Goal: Navigation & Orientation: Find specific page/section

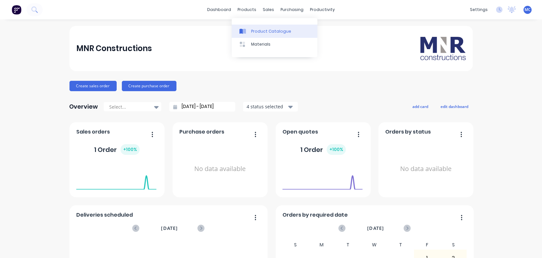
click at [251, 34] on div "Product Catalogue" at bounding box center [271, 31] width 40 height 6
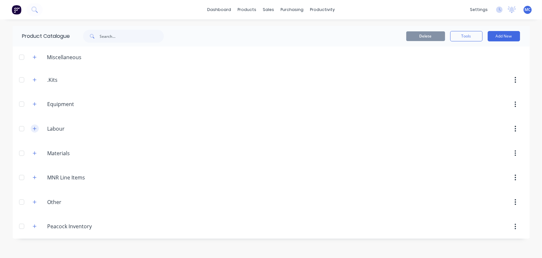
click at [36, 131] on button "button" at bounding box center [35, 129] width 8 height 8
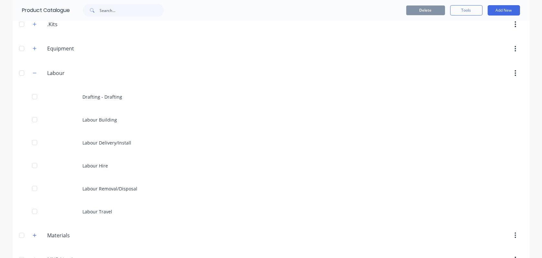
scroll to position [65, 0]
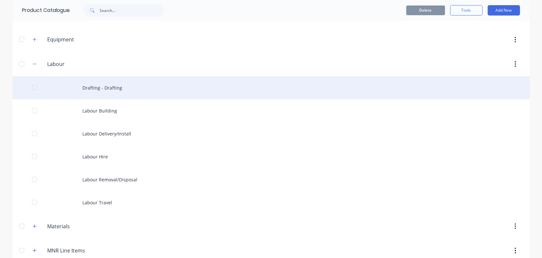
click at [214, 96] on div "Drafting - Drafting" at bounding box center [271, 87] width 517 height 23
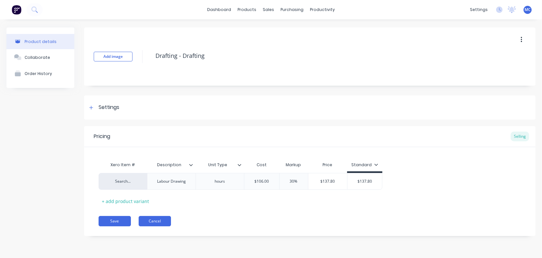
click at [160, 220] on button "Cancel" at bounding box center [155, 221] width 32 height 10
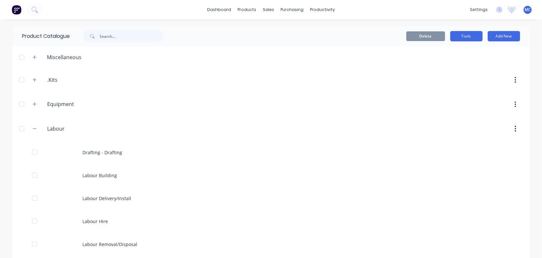
click at [472, 35] on button "Tools" at bounding box center [467, 36] width 32 height 10
click at [31, 59] on button "button" at bounding box center [35, 57] width 8 height 8
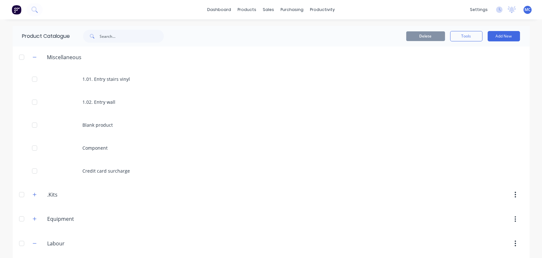
scroll to position [194, 0]
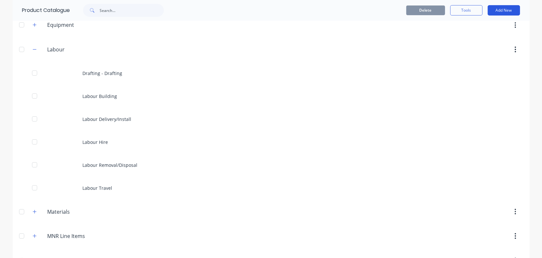
click at [495, 11] on button "Add New" at bounding box center [504, 10] width 32 height 10
click at [468, 38] on div "Product" at bounding box center [490, 39] width 50 height 9
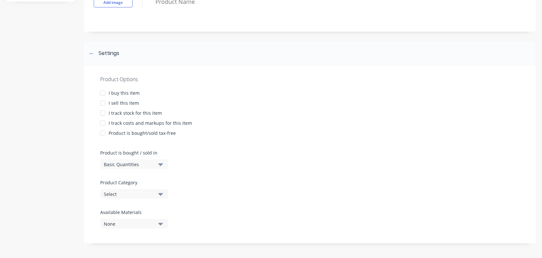
scroll to position [57, 0]
click at [147, 196] on div "Select" at bounding box center [130, 194] width 52 height 7
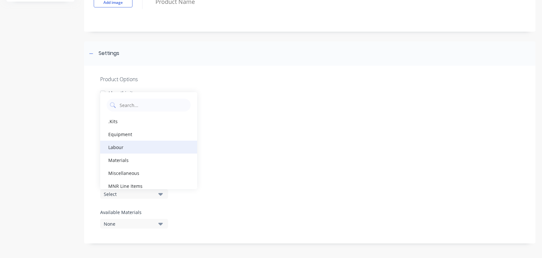
click at [147, 151] on div "Labour" at bounding box center [148, 147] width 97 height 13
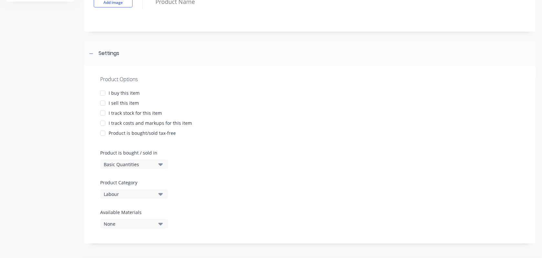
click at [128, 221] on div "None" at bounding box center [130, 224] width 52 height 7
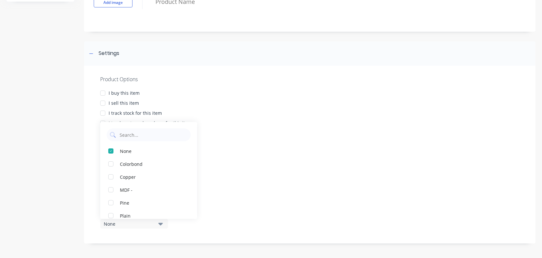
click at [233, 211] on div "Product Options I buy this item I sell this item I track stock for this item I …" at bounding box center [310, 155] width 452 height 178
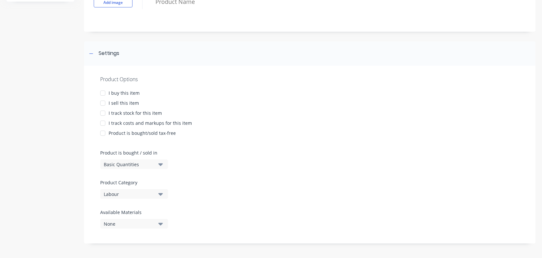
click at [118, 159] on button "Basic Quantities" at bounding box center [134, 164] width 68 height 10
click at [251, 163] on div "Product Options I buy this item I sell this item I track stock for this item I …" at bounding box center [310, 155] width 452 height 178
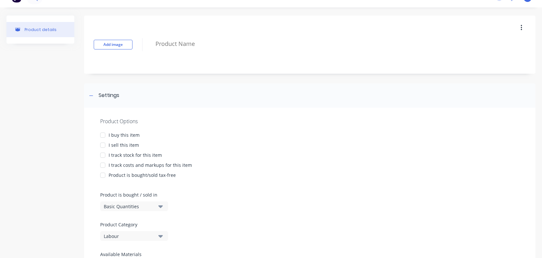
scroll to position [0, 0]
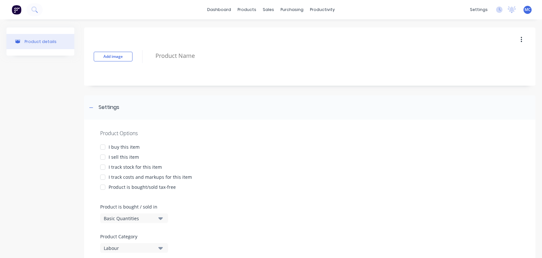
click at [518, 40] on button "button" at bounding box center [521, 40] width 15 height 12
click at [486, 69] on div "Delete" at bounding box center [499, 69] width 50 height 9
type textarea "x"
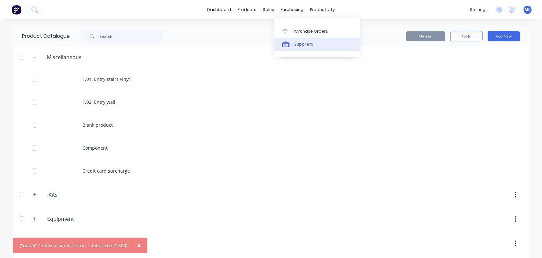
click at [294, 40] on link "Suppliers" at bounding box center [318, 44] width 86 height 13
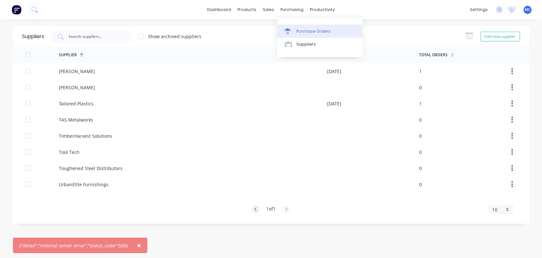
click at [303, 27] on link "Purchase Orders" at bounding box center [320, 31] width 86 height 13
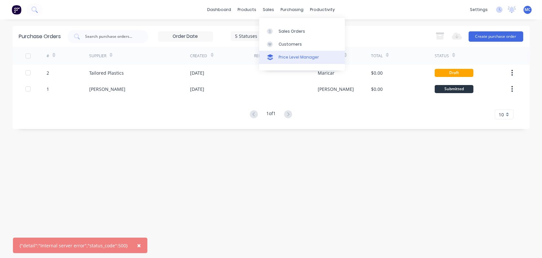
click at [284, 54] on link "Price Level Manager" at bounding box center [302, 57] width 86 height 13
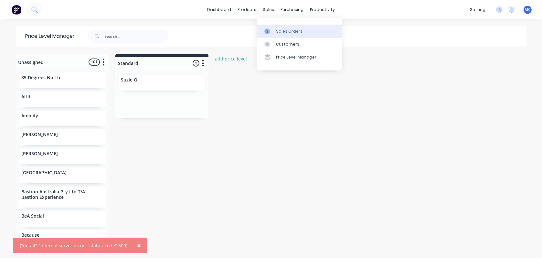
click at [285, 31] on div "Sales Orders" at bounding box center [289, 31] width 27 height 6
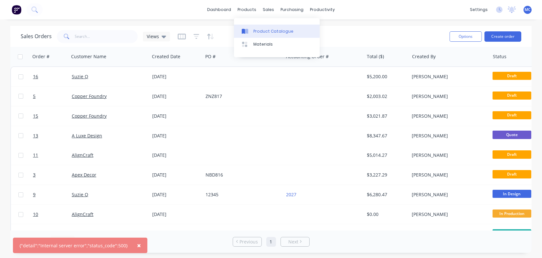
click at [258, 34] on div "Product Catalogue" at bounding box center [274, 31] width 40 height 6
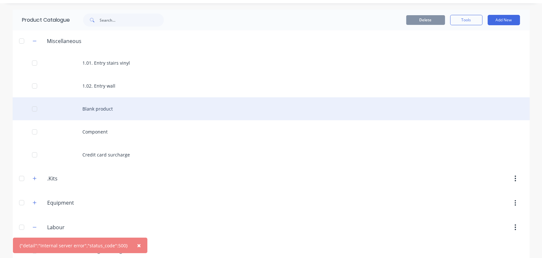
scroll to position [32, 0]
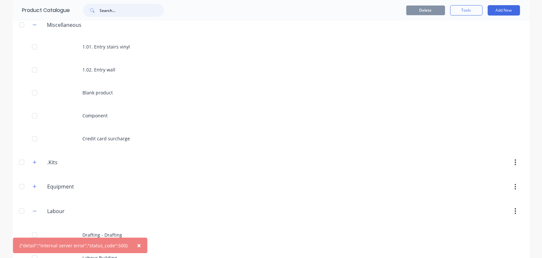
click at [121, 12] on input "text" at bounding box center [132, 10] width 64 height 13
type input "z"
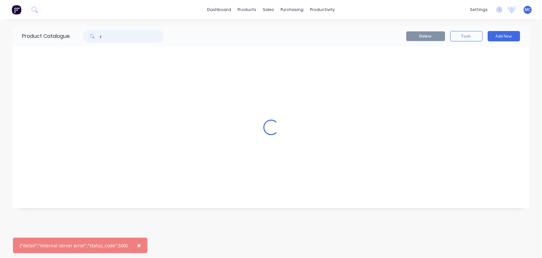
scroll to position [0, 0]
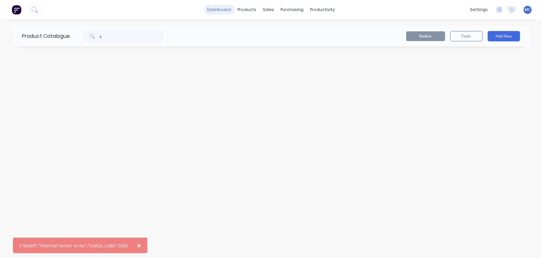
click at [222, 10] on link "dashboard" at bounding box center [219, 10] width 30 height 10
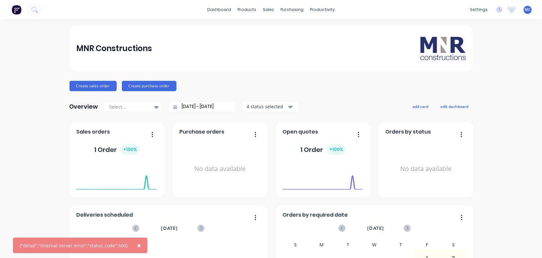
click at [525, 10] on span "MC" at bounding box center [528, 10] width 6 height 6
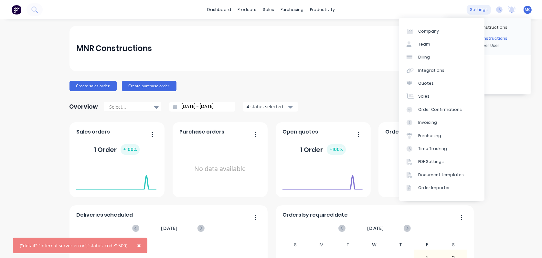
click at [475, 10] on div "settings" at bounding box center [479, 10] width 24 height 10
click at [434, 46] on link "Team" at bounding box center [442, 44] width 86 height 13
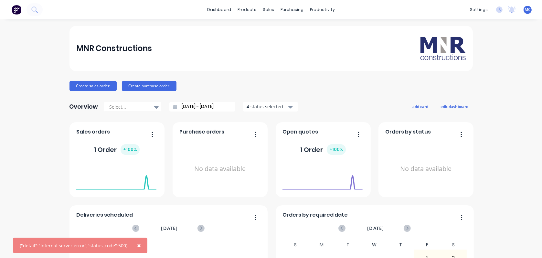
click at [525, 8] on span "MC" at bounding box center [528, 10] width 6 height 6
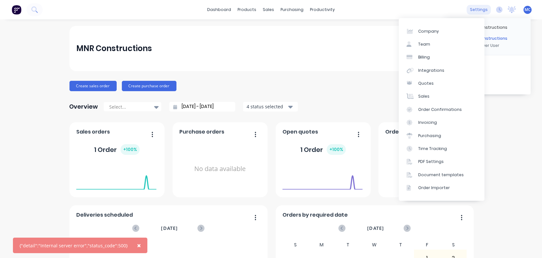
click at [473, 8] on div "settings" at bounding box center [479, 10] width 24 height 10
click at [430, 45] on div "Team" at bounding box center [425, 44] width 12 height 6
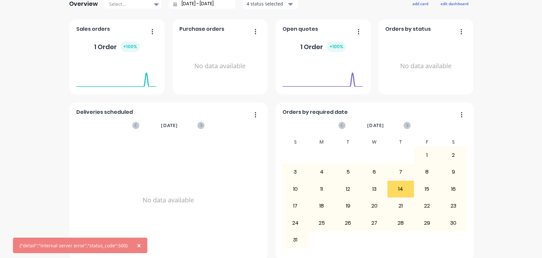
scroll to position [113, 0]
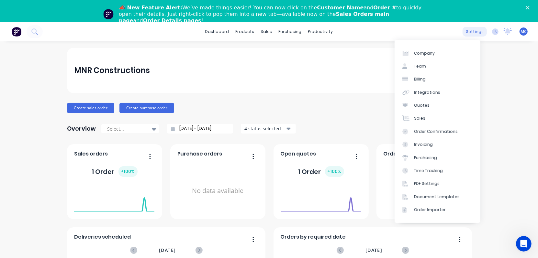
click at [462, 31] on div "settings" at bounding box center [474, 32] width 24 height 10
click at [433, 71] on link "Team" at bounding box center [437, 66] width 86 height 13
click at [428, 95] on div "Integrations" at bounding box center [427, 93] width 26 height 6
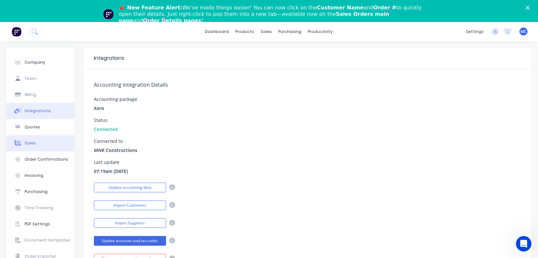
click at [33, 146] on div "Sales" at bounding box center [30, 143] width 11 height 6
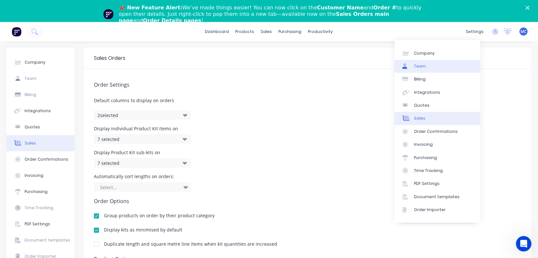
click at [428, 69] on link "Team" at bounding box center [437, 66] width 86 height 13
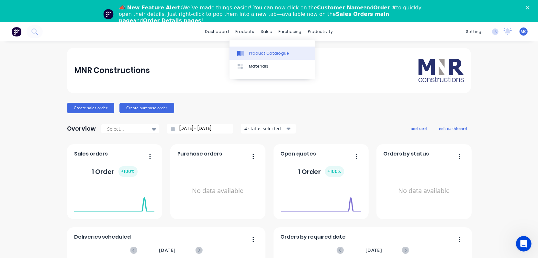
click at [255, 56] on div "Product Catalogue" at bounding box center [269, 53] width 40 height 6
